Goal: Complete application form

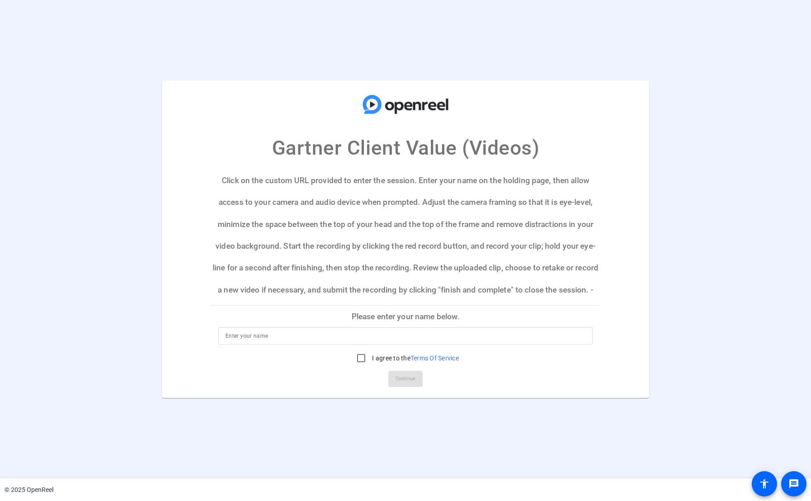
scroll to position [39, 0]
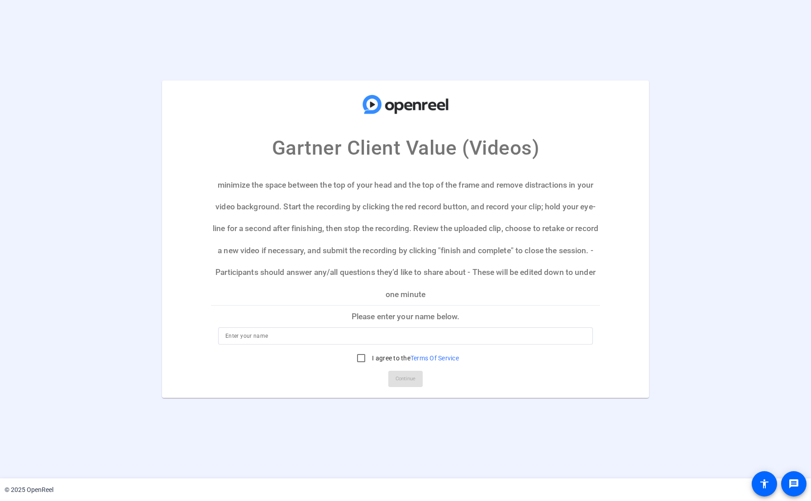
click at [462, 334] on input at bounding box center [405, 336] width 360 height 11
type input "[PERSON_NAME] (test)"
click at [360, 359] on input "I agree to the Terms Of Service" at bounding box center [361, 358] width 18 height 18
checkbox input "true"
click at [400, 379] on span "Continue" at bounding box center [405, 379] width 20 height 14
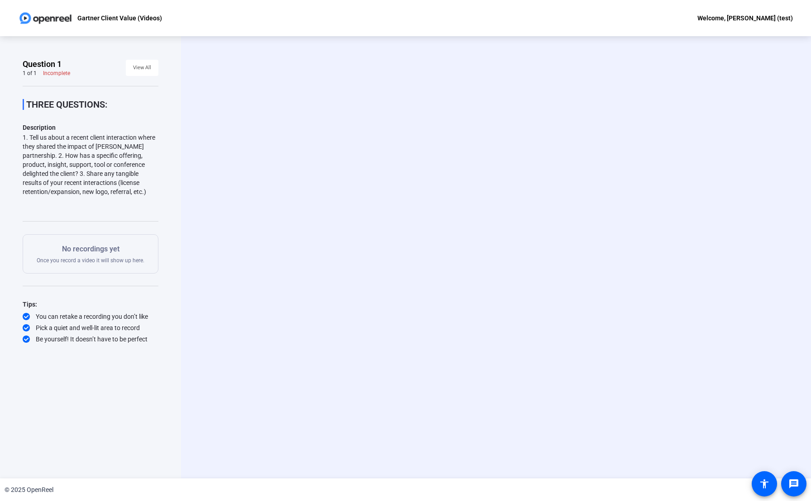
click at [43, 158] on div "1. Tell us about a recent client interaction where they shared the impact of [P…" at bounding box center [91, 164] width 136 height 63
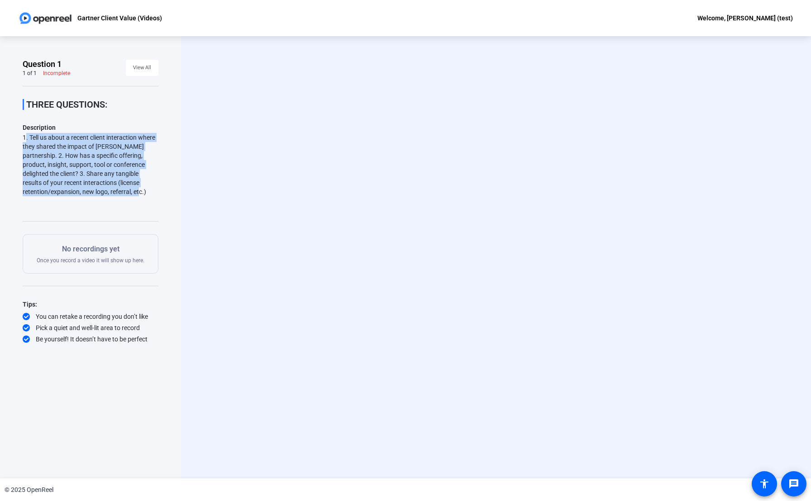
drag, startPoint x: 23, startPoint y: 137, endPoint x: 76, endPoint y: 194, distance: 77.8
click at [76, 194] on div "1. Tell us about a recent client interaction where they shared the impact of [P…" at bounding box center [91, 164] width 136 height 63
copy div "1. Tell us about a recent client interaction where they shared the impact of [P…"
